Goal: Check status: Check status

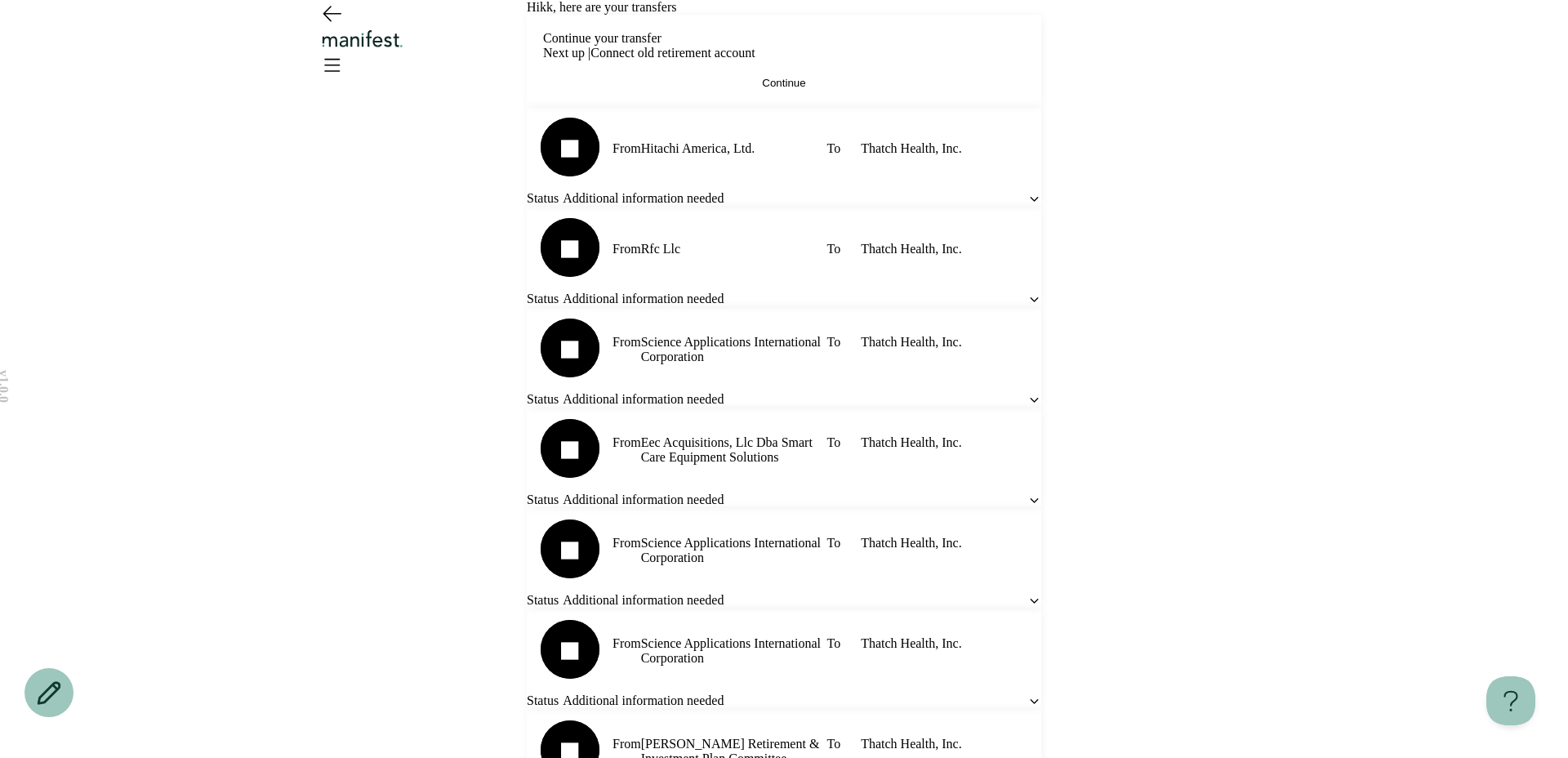
click at [1253, 52] on div at bounding box center [783, 40] width 1176 height 80
click at [339, 59] on icon "Open menu" at bounding box center [331, 65] width 15 height 12
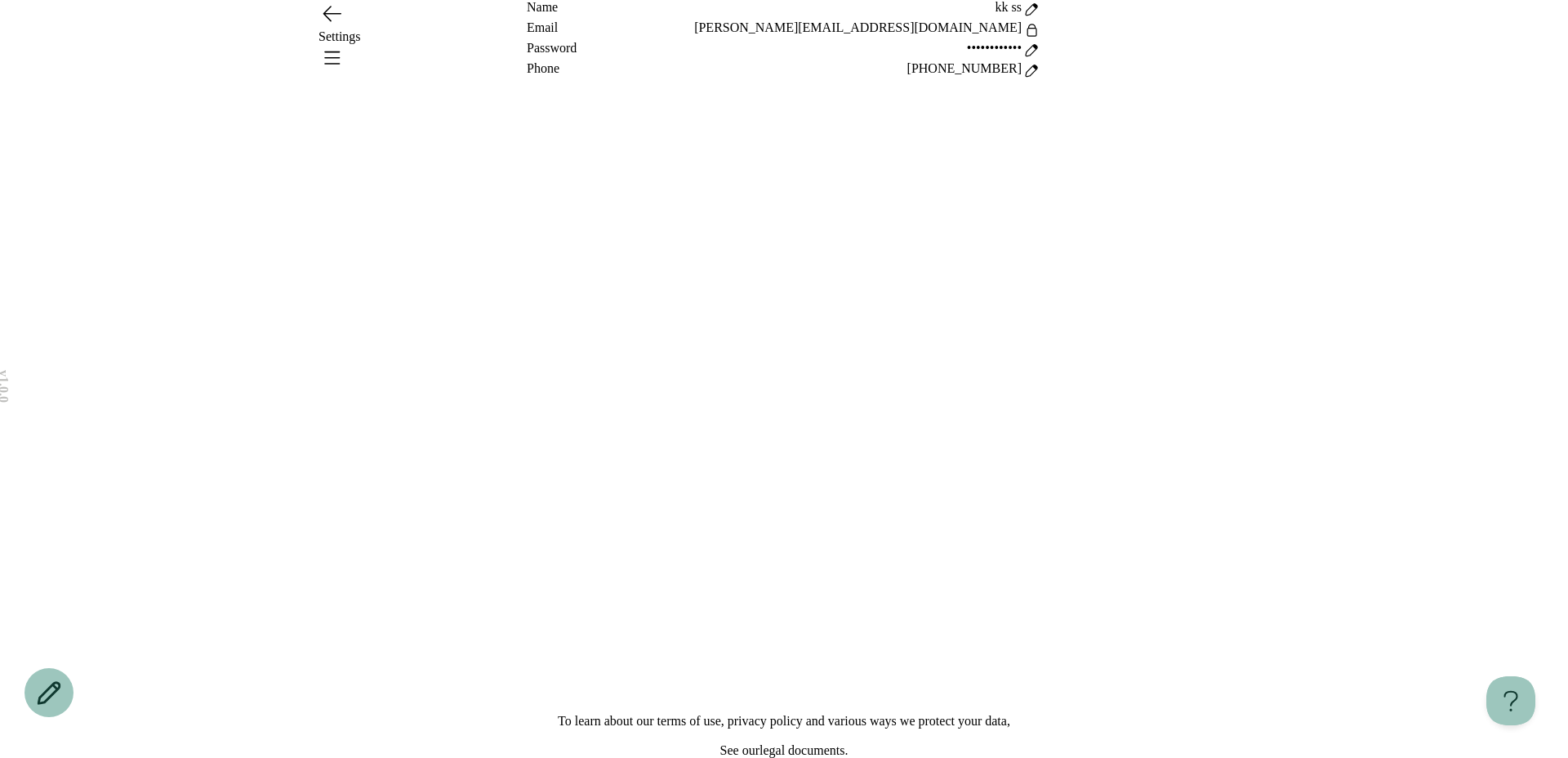
click at [767, 38] on div "Settings" at bounding box center [784, 36] width 930 height 15
click at [336, 21] on icon "Go back" at bounding box center [332, 14] width 17 height 15
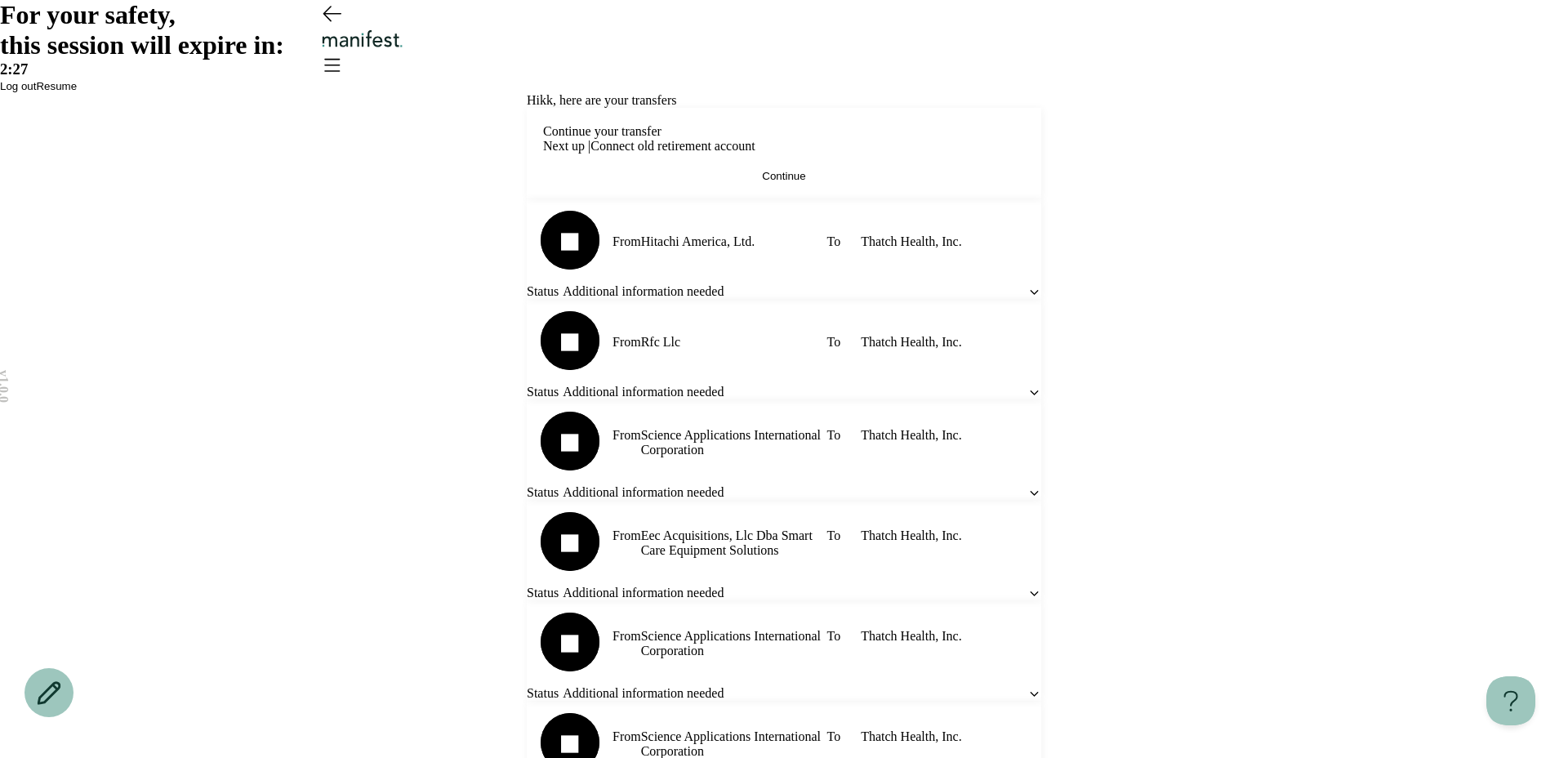
click at [77, 92] on span "Resume" at bounding box center [56, 86] width 41 height 13
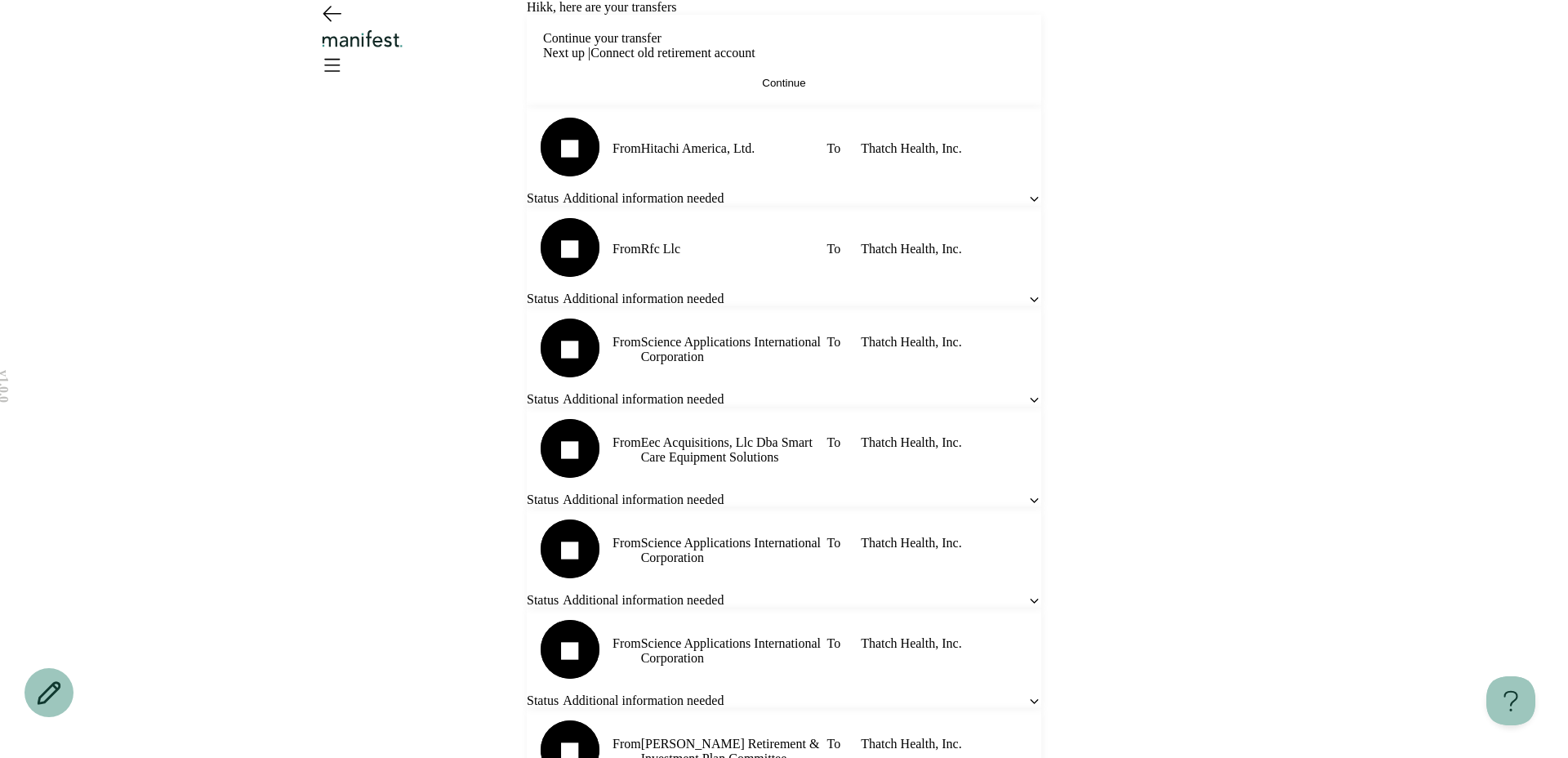
click at [345, 51] on icon "Open menu" at bounding box center [331, 64] width 26 height 26
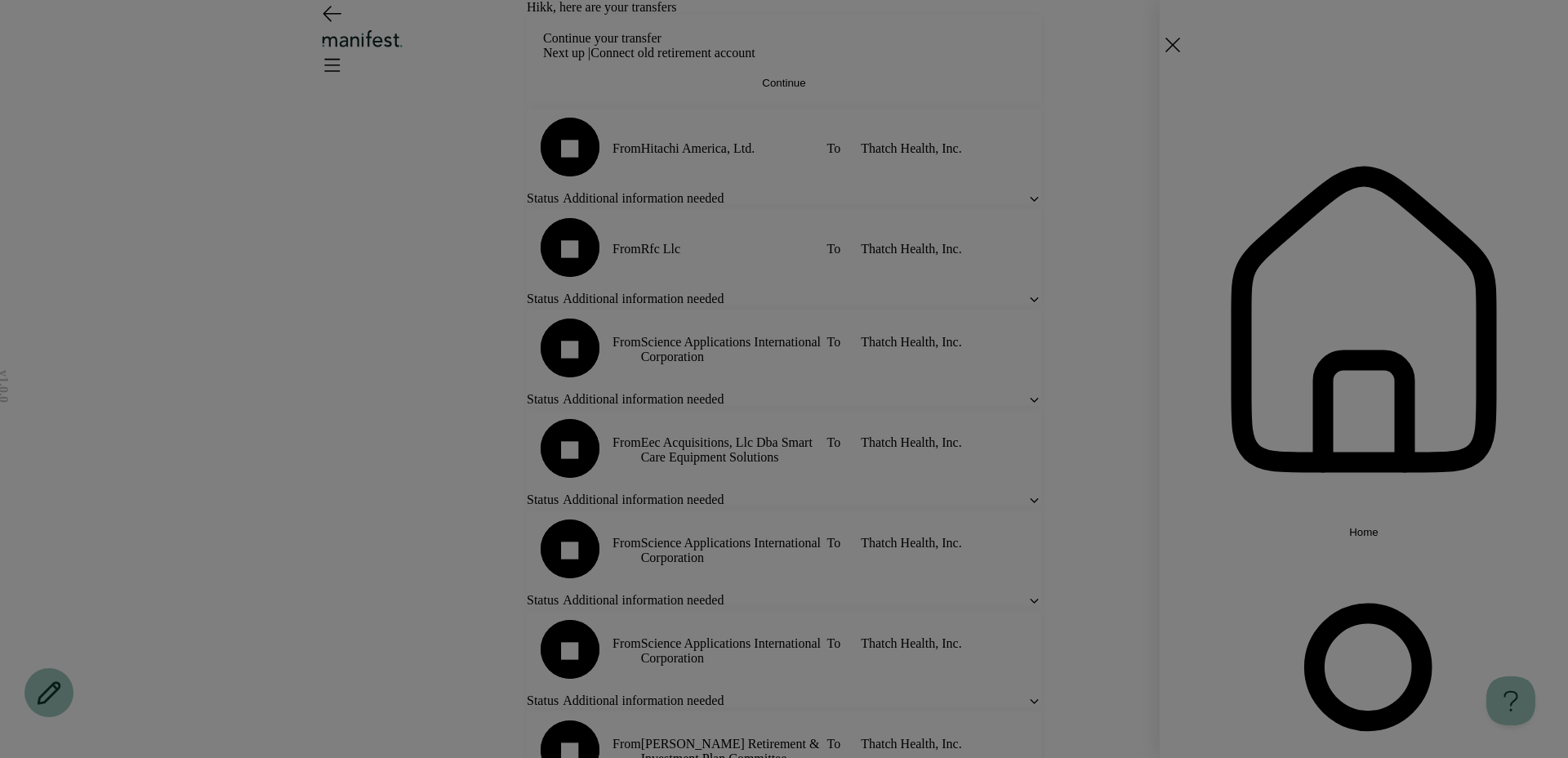
click at [1349, 526] on span "Home" at bounding box center [1364, 532] width 29 height 13
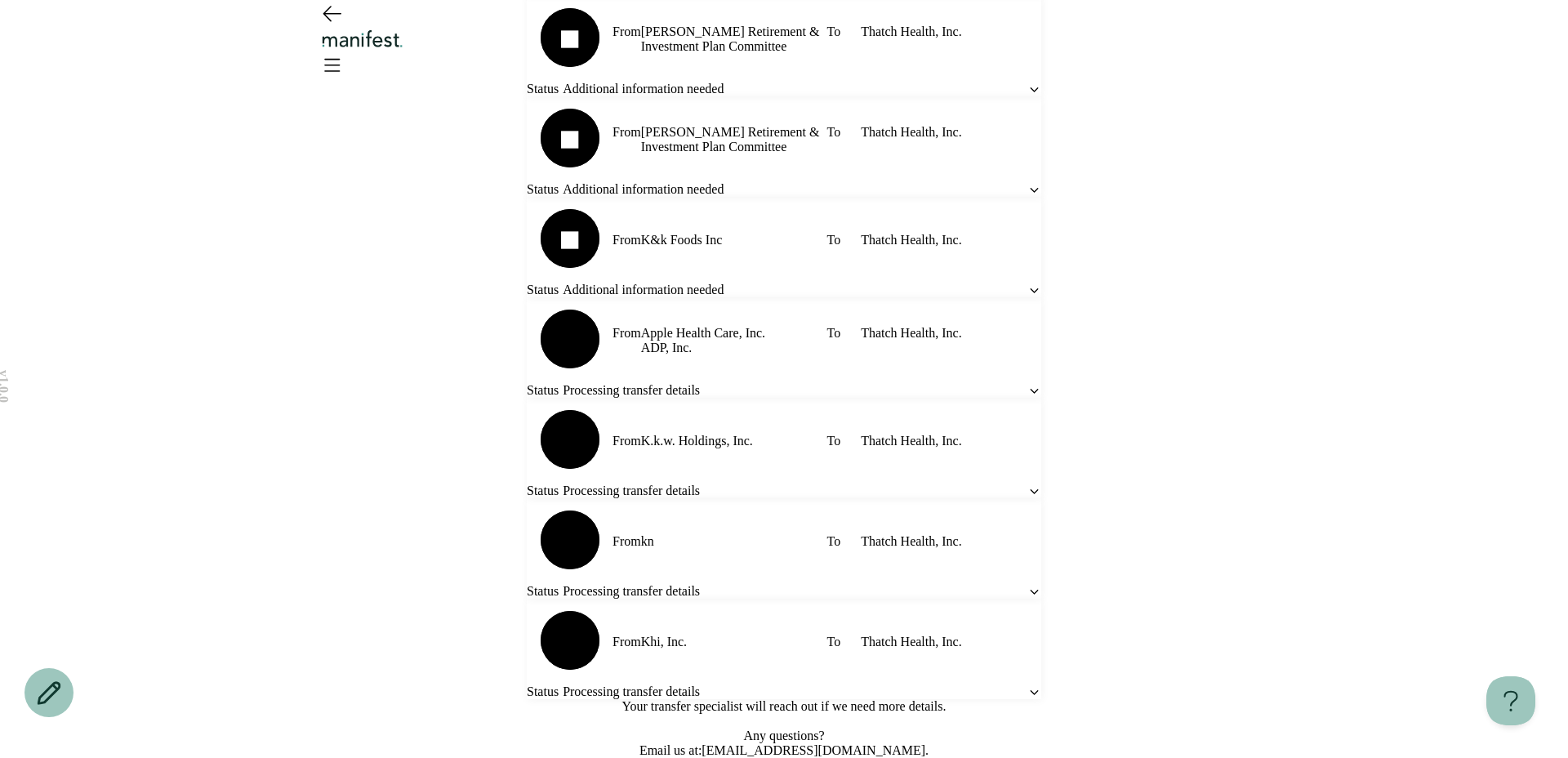
scroll to position [1621, 0]
click at [558, 397] on span "Status" at bounding box center [542, 390] width 32 height 15
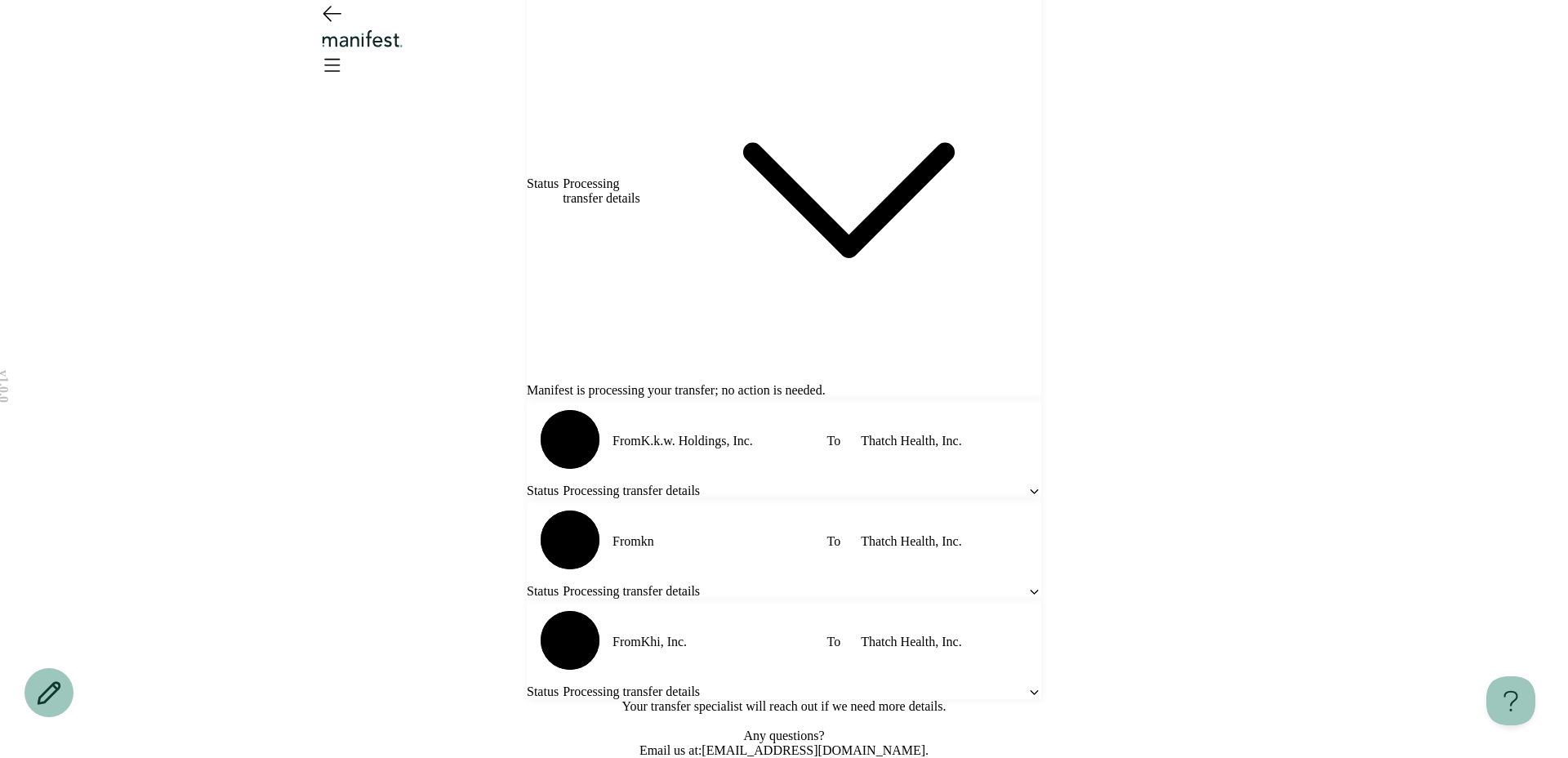
click at [656, 205] on span "Processing transfer details" at bounding box center [609, 191] width 94 height 29
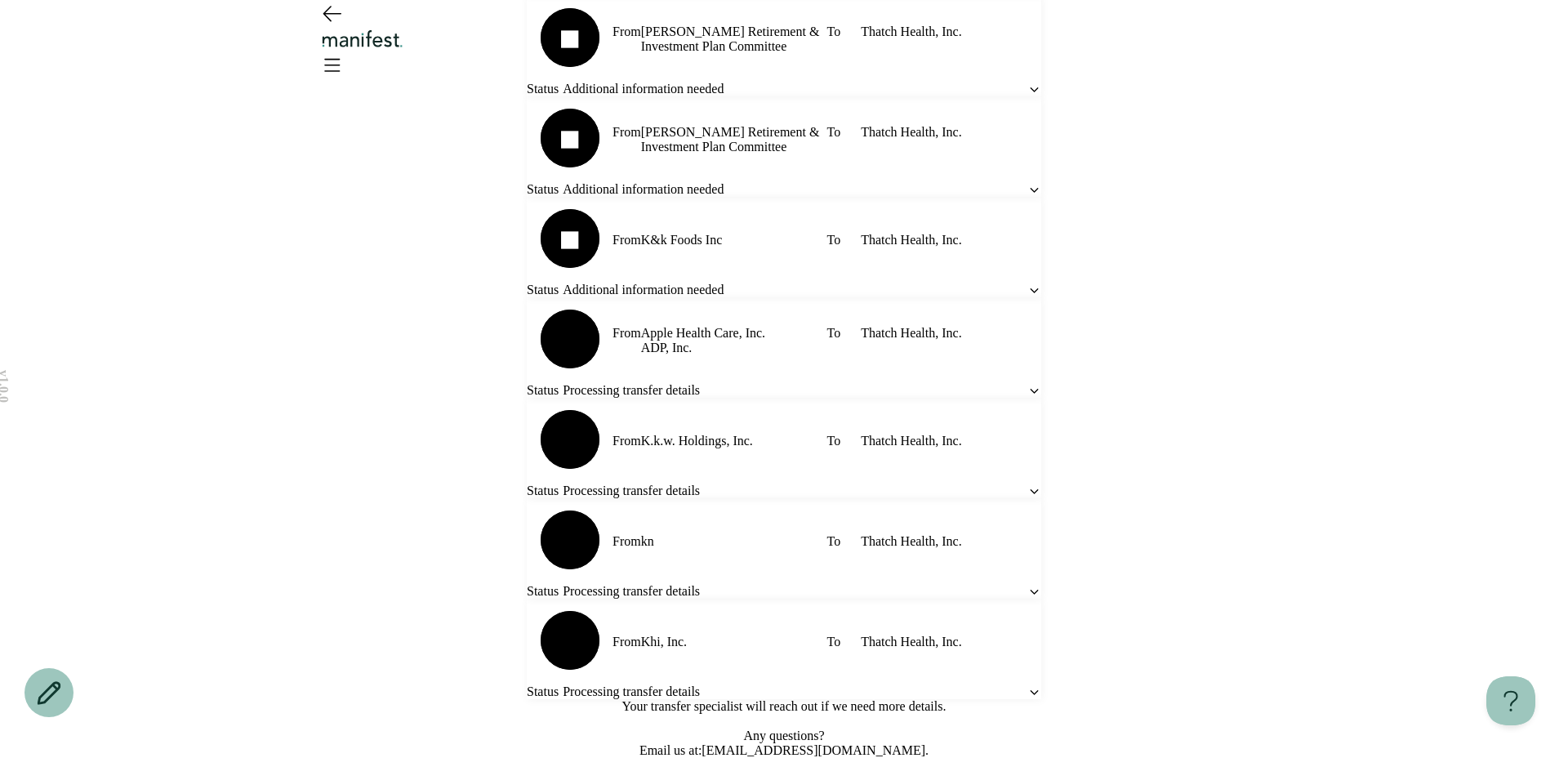
scroll to position [1908, 0]
